Goal: Task Accomplishment & Management: Use online tool/utility

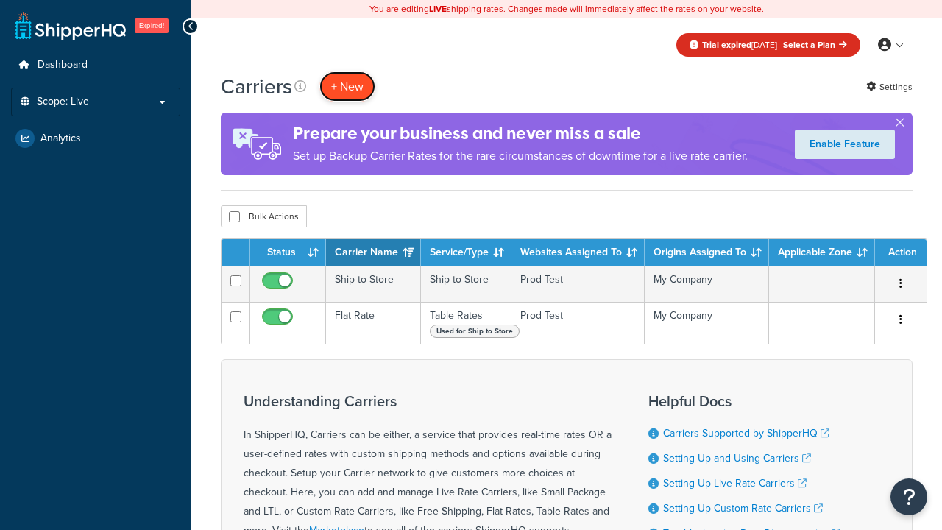
click at [347, 86] on button "+ New" at bounding box center [347, 86] width 56 height 30
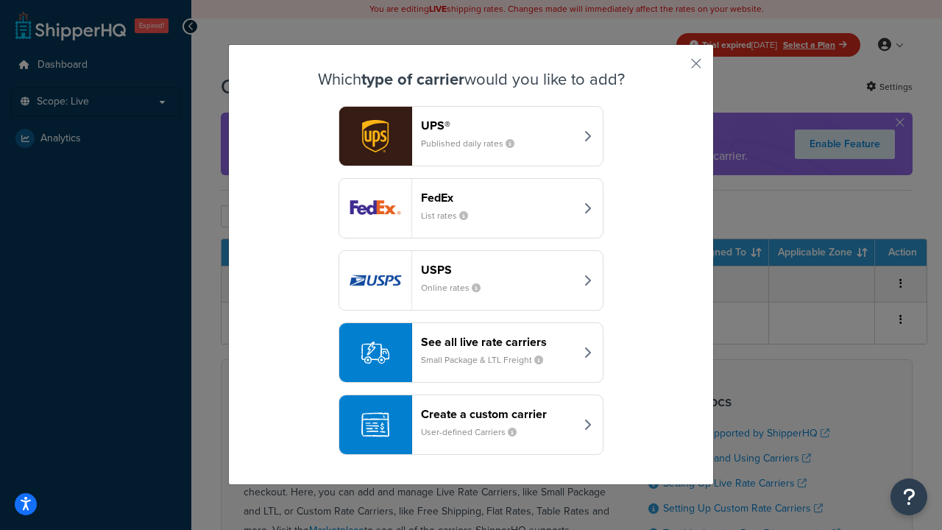
click at [471, 425] on div "Create a custom carrier User-defined Carriers" at bounding box center [498, 424] width 154 height 35
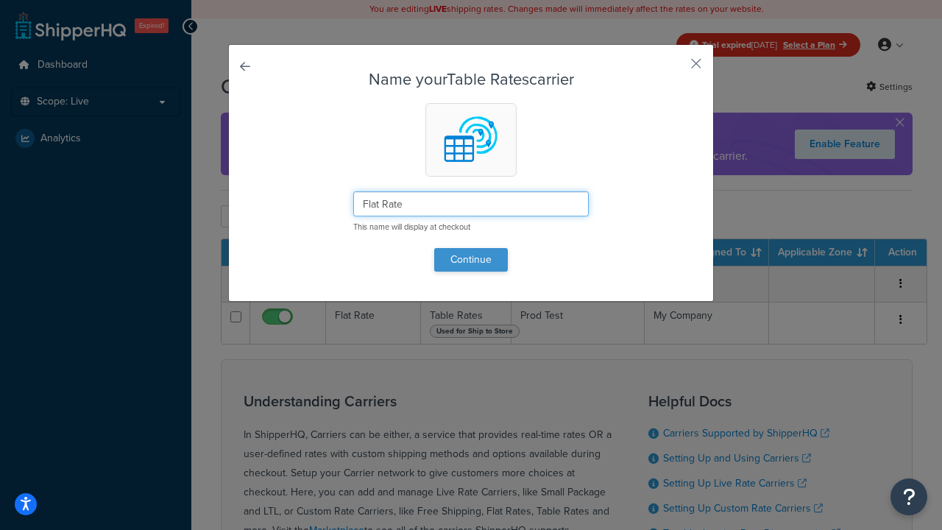
type input "Flat Rate"
click at [471, 259] on button "Continue" at bounding box center [471, 260] width 74 height 24
